Goal: Task Accomplishment & Management: Use online tool/utility

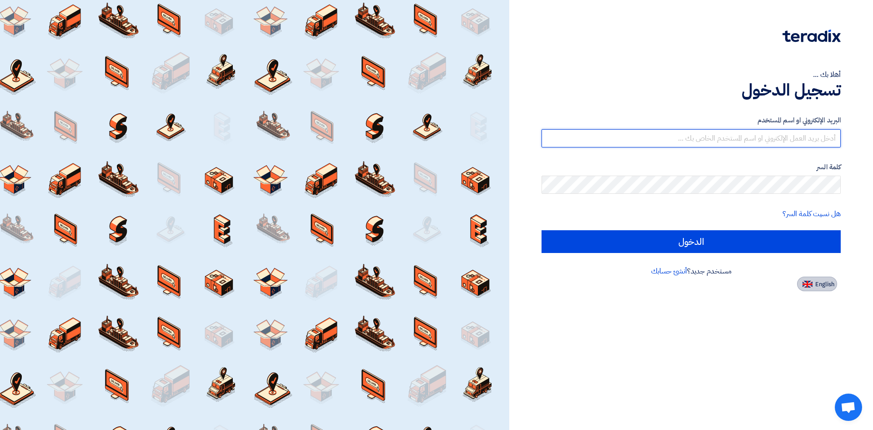
type input "mumtaz@mantechsystems.com"
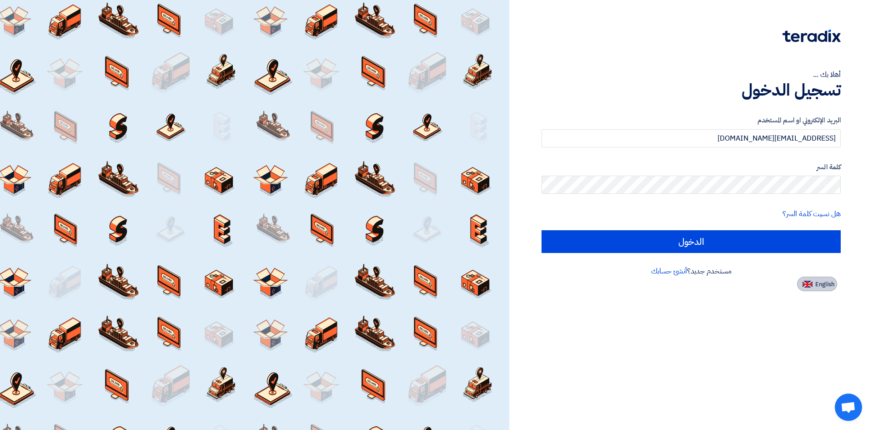
click at [821, 279] on button "English" at bounding box center [817, 283] width 40 height 15
type input "Sign in"
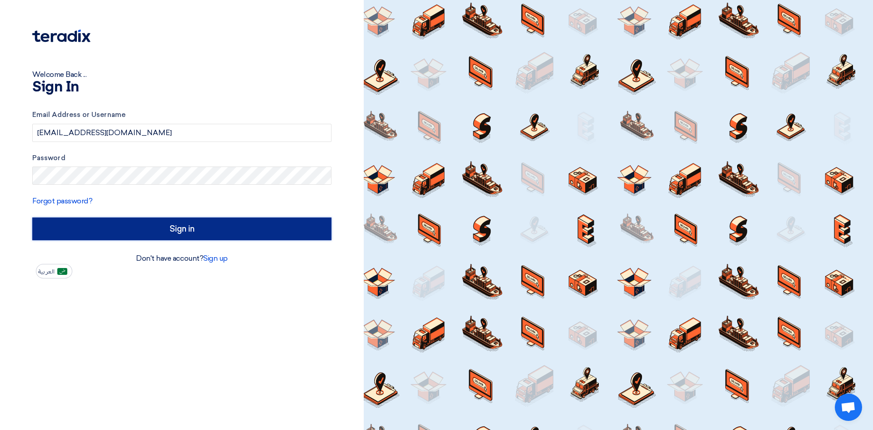
click at [229, 221] on input "Sign in" at bounding box center [181, 228] width 299 height 23
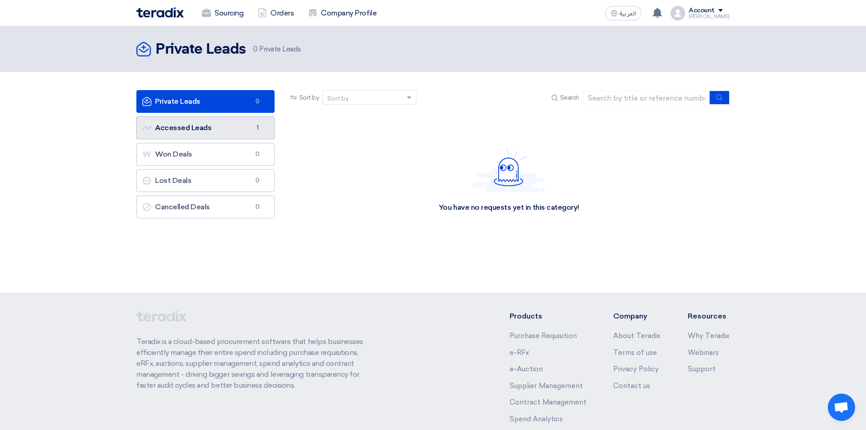
click at [216, 132] on link "Accessed Leads Accessed Leads 1" at bounding box center [205, 127] width 138 height 23
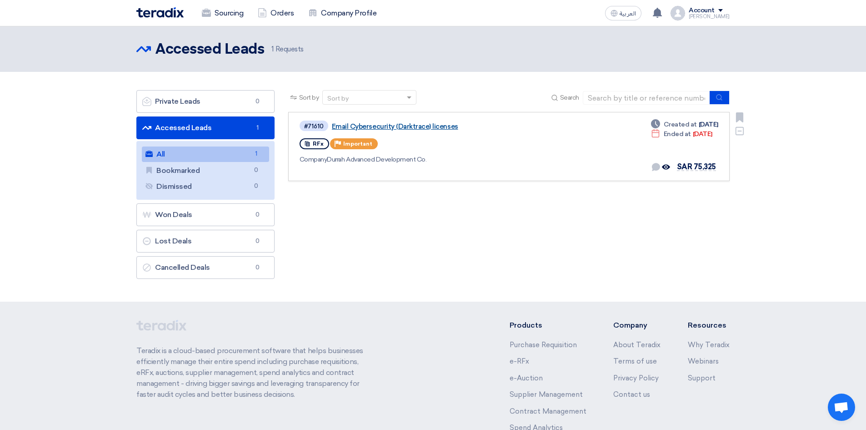
click at [401, 124] on link "Email Cybersecurity (Darktrace) licenses" at bounding box center [445, 126] width 227 height 8
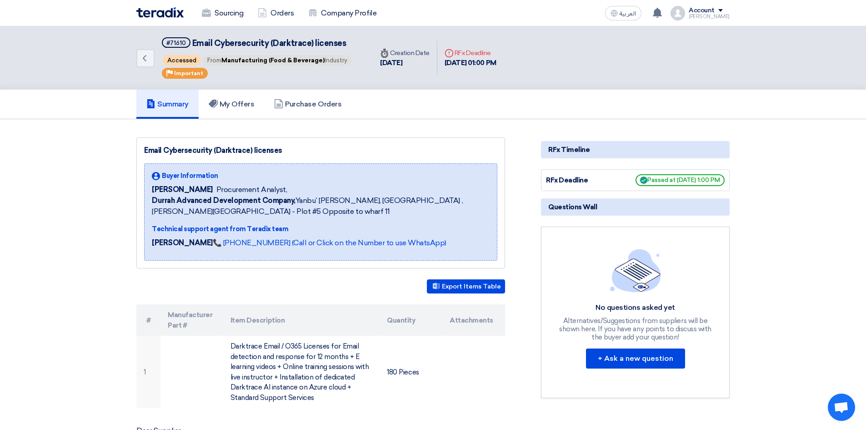
drag, startPoint x: 653, startPoint y: 179, endPoint x: 740, endPoint y: 176, distance: 86.4
click at [739, 176] on section "Email Cybersecurity (Darktrace) licenses Buyer Information Khalid Jan Procureme…" at bounding box center [433, 426] width 866 height 614
click at [776, 205] on section "Email Cybersecurity (Darktrace) licenses Buyer Information Khalid Jan Procureme…" at bounding box center [433, 426] width 866 height 614
click at [666, 199] on h5 "Questions Wall" at bounding box center [635, 206] width 189 height 17
click at [575, 207] on span "Questions Wall" at bounding box center [572, 207] width 49 height 10
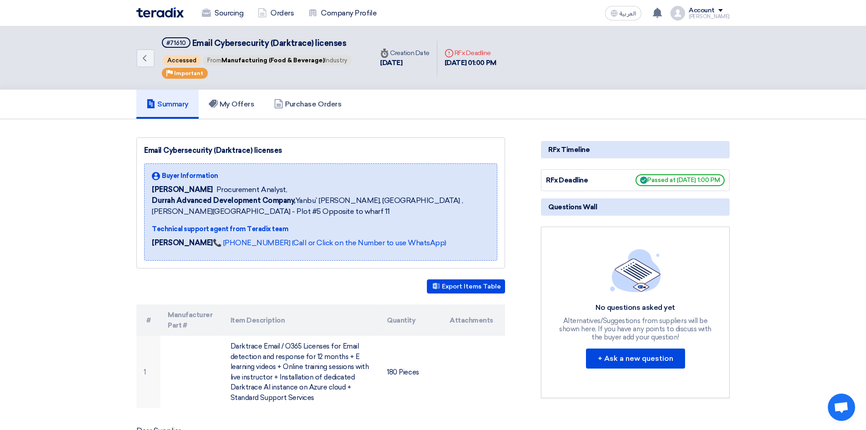
click at [575, 207] on span "Questions Wall" at bounding box center [572, 207] width 49 height 10
click at [776, 214] on section "Email Cybersecurity (Darktrace) licenses Buyer Information Khalid Jan Procureme…" at bounding box center [433, 426] width 866 height 614
click at [564, 149] on div "RFx Timeline" at bounding box center [635, 149] width 189 height 17
